Goal: Obtain resource: Download file/media

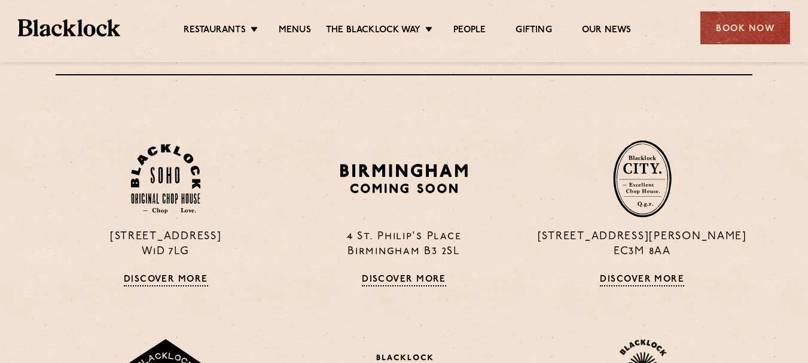
scroll to position [698, 0]
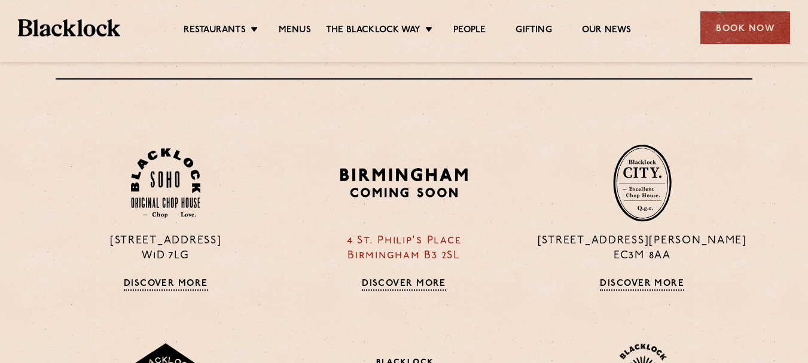
click at [432, 283] on link "Discover More" at bounding box center [404, 285] width 84 height 12
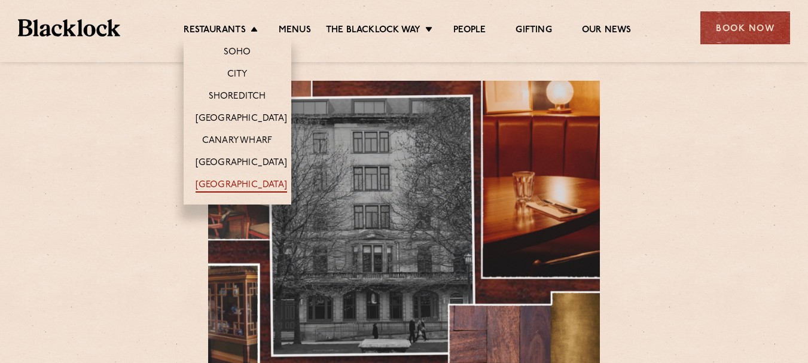
click at [226, 183] on link "[GEOGRAPHIC_DATA]" at bounding box center [240, 185] width 91 height 13
click at [222, 163] on link "[GEOGRAPHIC_DATA]" at bounding box center [240, 163] width 91 height 13
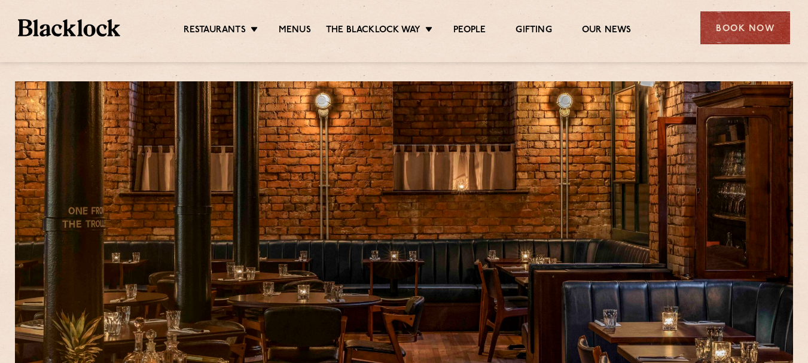
scroll to position [4, 0]
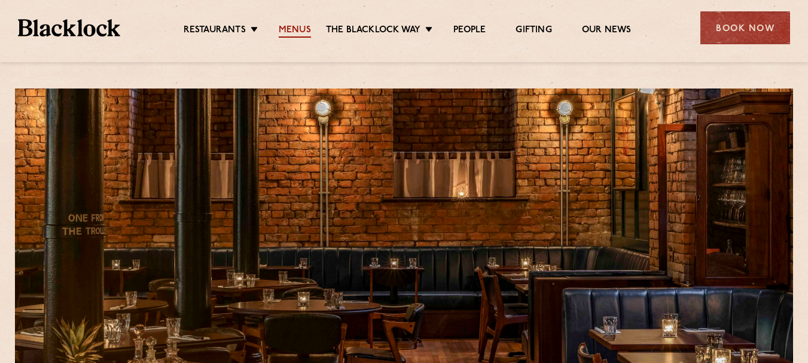
click at [294, 29] on link "Menus" at bounding box center [295, 31] width 32 height 13
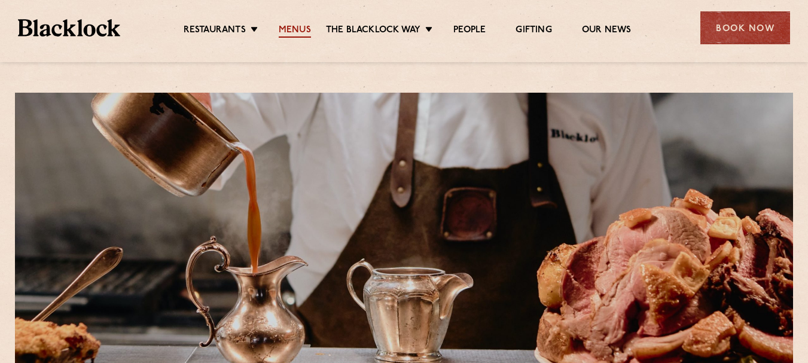
click at [295, 31] on link "Menus" at bounding box center [295, 31] width 32 height 13
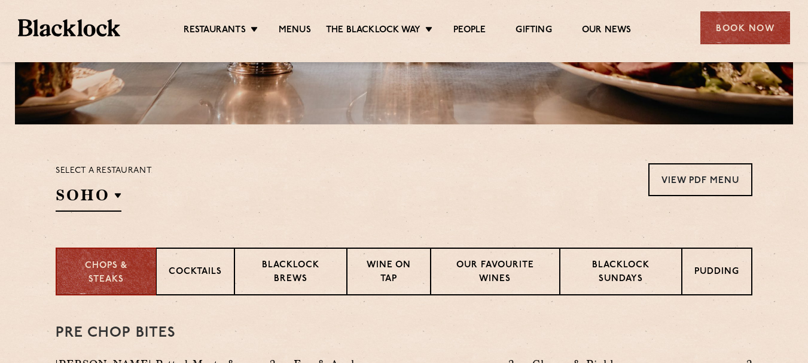
scroll to position [307, 0]
click at [121, 194] on div "Select a restaurant SOHO Soho Birmingham City Shoreditch Covent Garden Canary W…" at bounding box center [104, 187] width 96 height 48
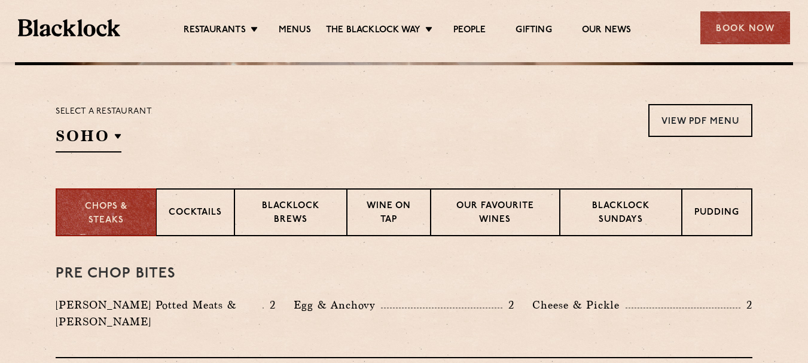
scroll to position [367, 0]
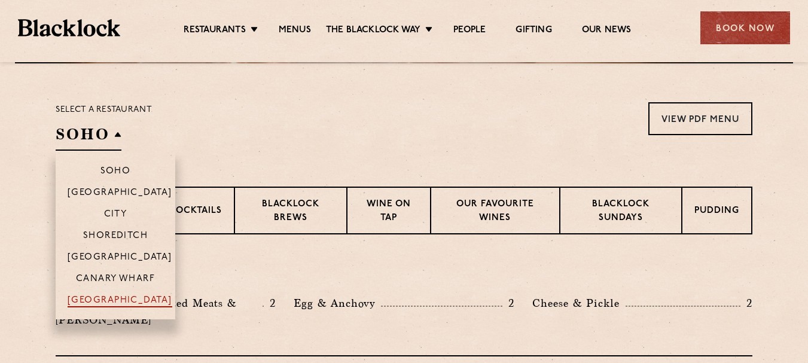
click at [105, 298] on p "[GEOGRAPHIC_DATA]" at bounding box center [120, 301] width 105 height 12
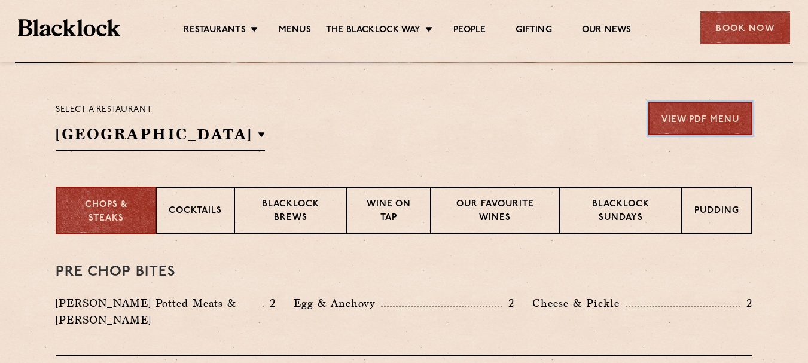
click at [693, 115] on link "View PDF Menu" at bounding box center [700, 118] width 104 height 33
